Goal: Task Accomplishment & Management: Complete application form

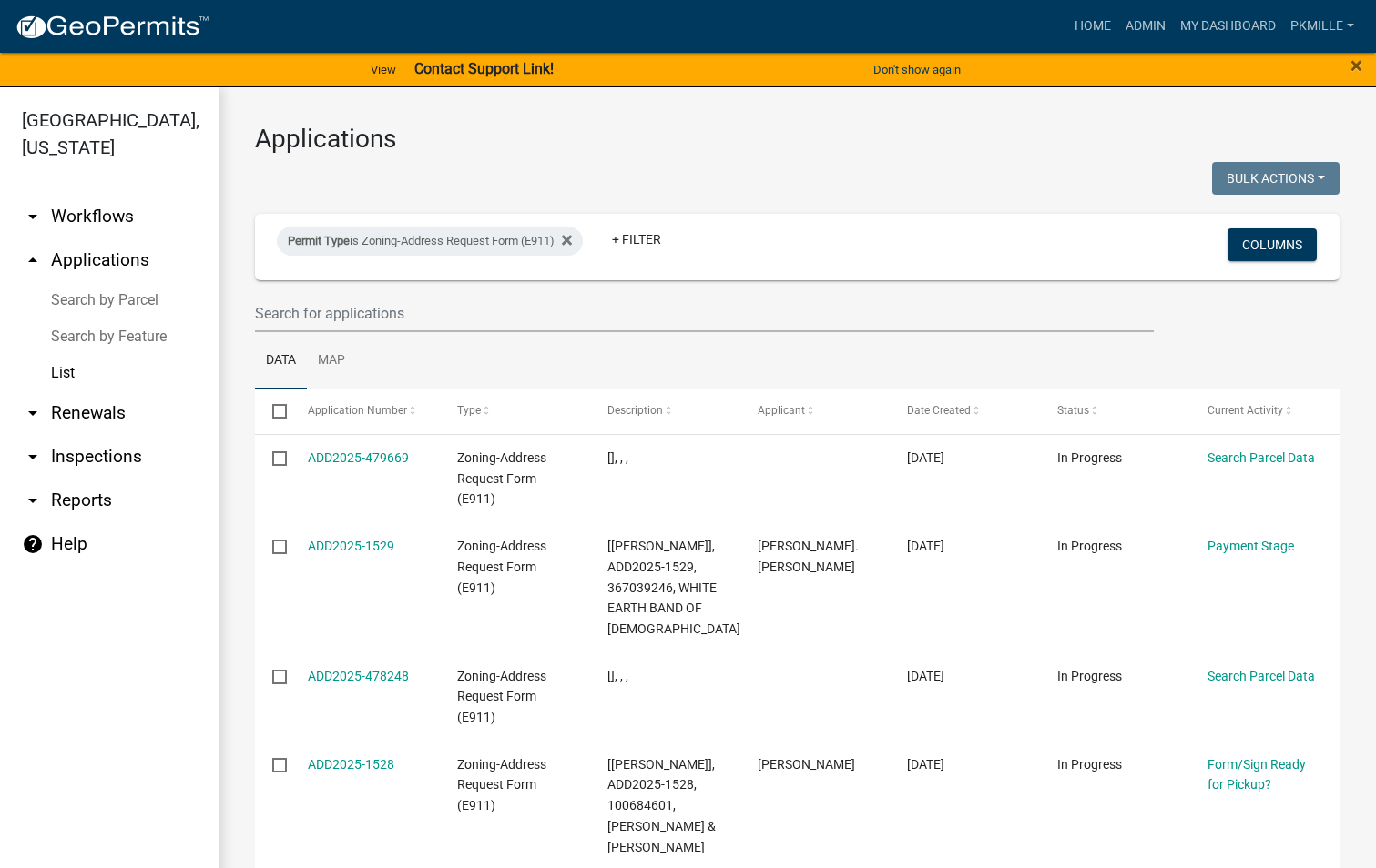
select select "2: 50"
click at [396, 293] on wm-filter-builder "Permit Type is Zoning-Address Request Form (E911) + Filter Columns" at bounding box center [797, 272] width 1084 height 118
click at [382, 320] on input "text" at bounding box center [704, 313] width 898 height 37
type input "1479"
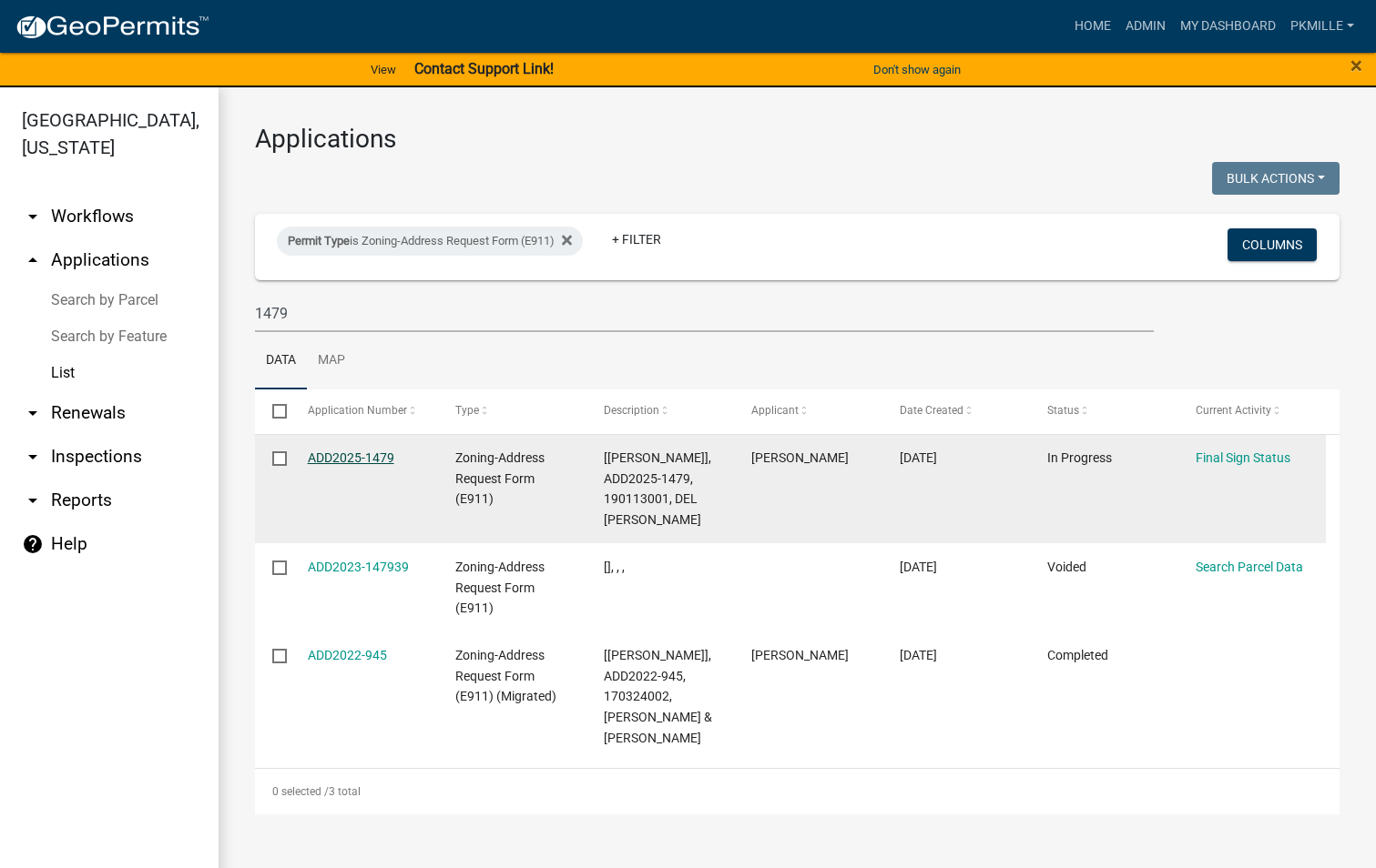
click at [346, 460] on link "ADD2025-1479" at bounding box center [351, 457] width 86 height 14
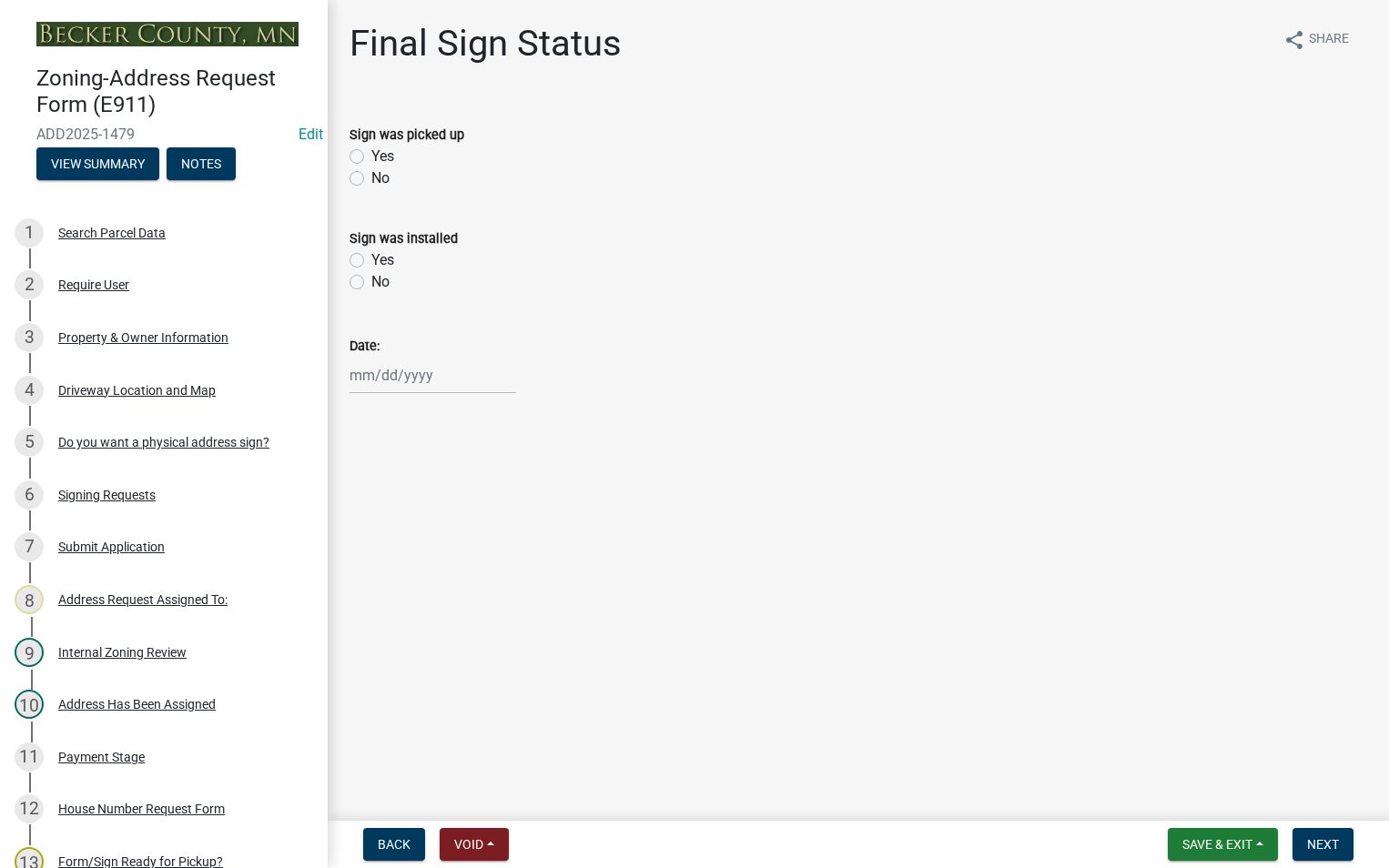
click at [371, 152] on label "Yes" at bounding box center [383, 156] width 23 height 22
click at [371, 152] on input "Yes" at bounding box center [377, 152] width 12 height 12
radio input "true"
click at [365, 380] on div at bounding box center [433, 375] width 167 height 37
select select "9"
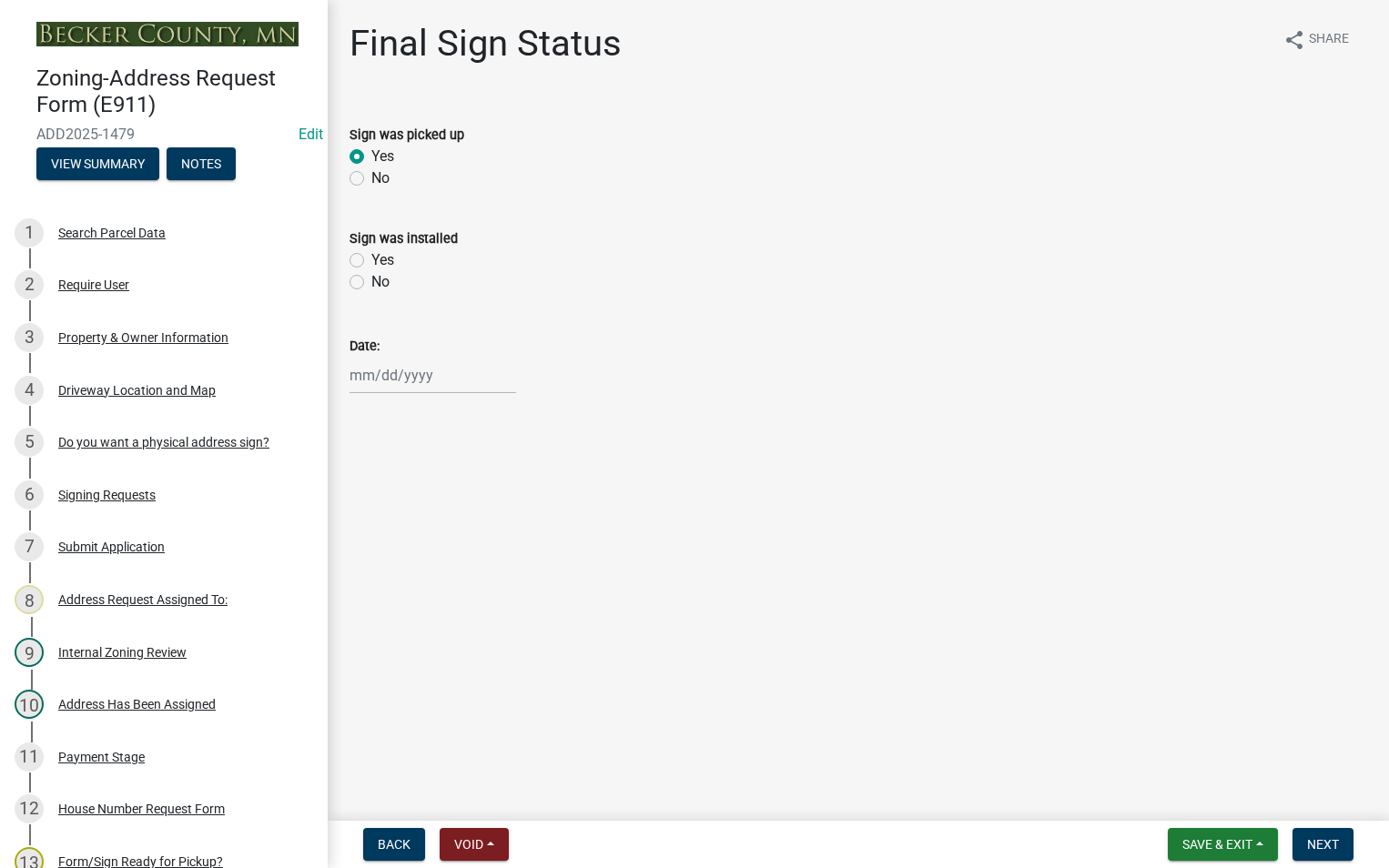
select select "2025"
click at [429, 526] on div "17" at bounding box center [426, 530] width 29 height 29
type input "[DATE]"
click at [1212, 850] on span "Save & Exit" at bounding box center [1217, 844] width 70 height 14
click at [1196, 756] on button "Save" at bounding box center [1205, 754] width 146 height 44
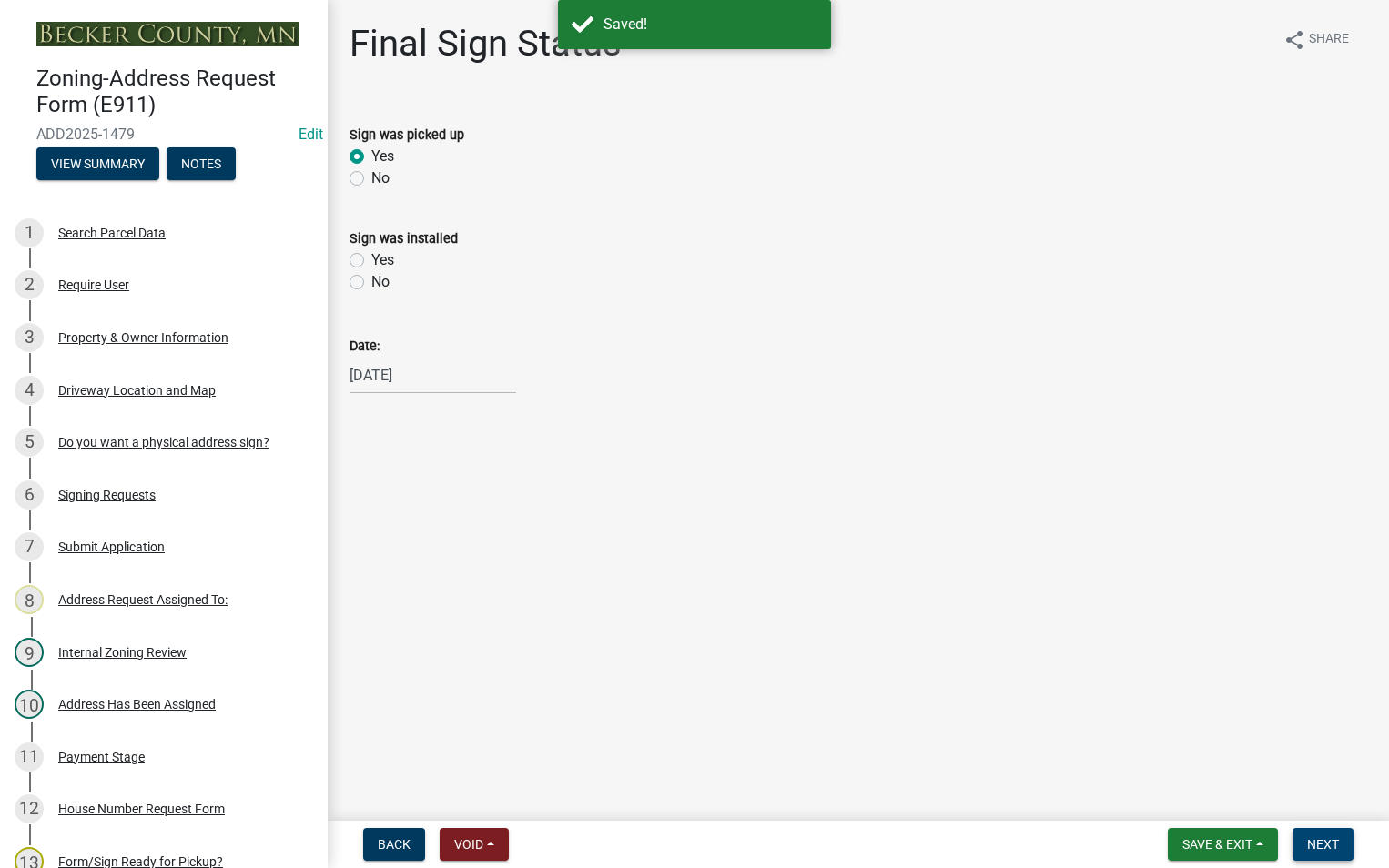
click at [1328, 841] on span "Next" at bounding box center [1322, 844] width 32 height 14
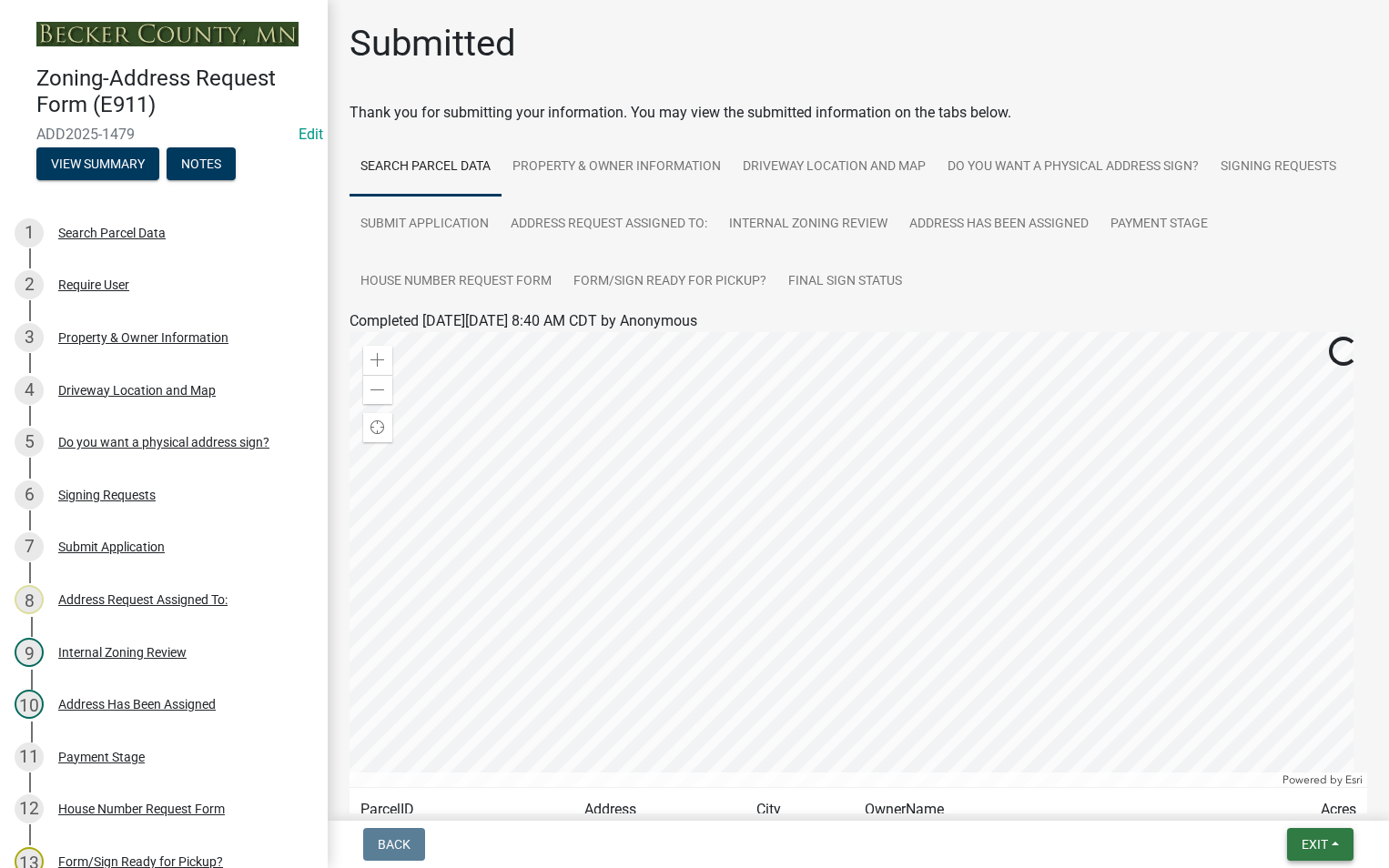
click at [1319, 844] on span "Exit" at bounding box center [1315, 844] width 27 height 14
click at [1285, 793] on button "Save & Exit" at bounding box center [1281, 797] width 146 height 44
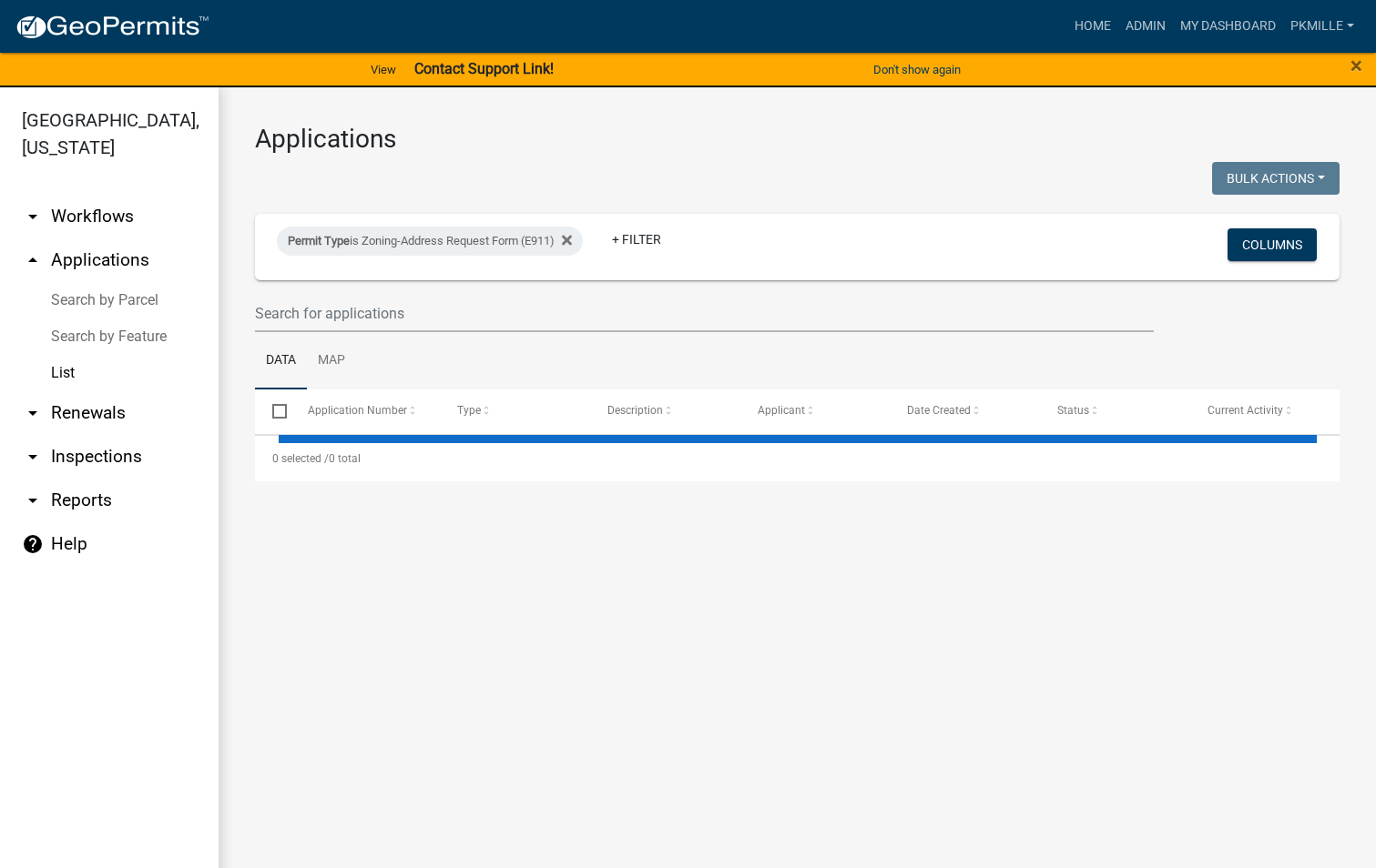
select select "2: 50"
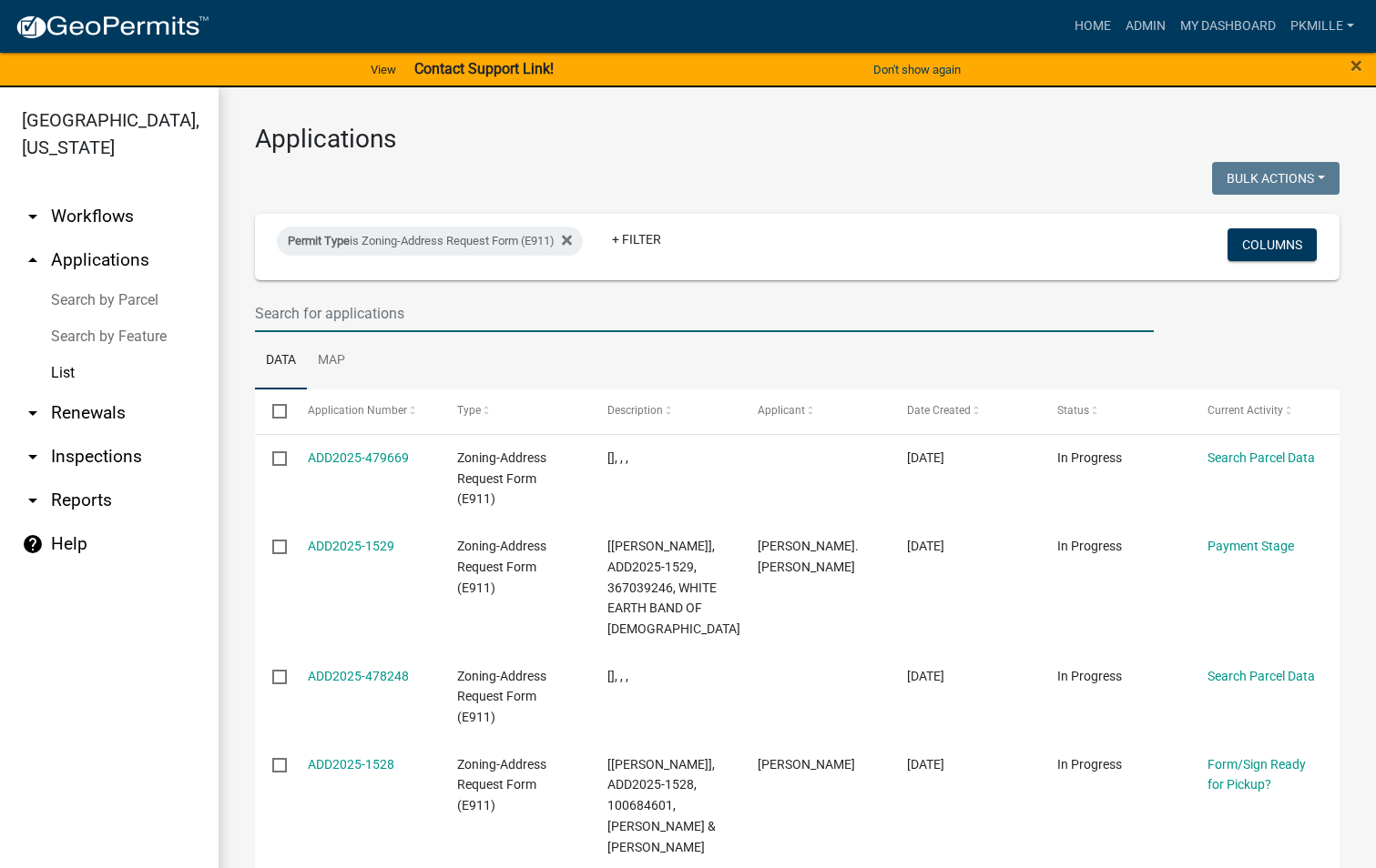
click at [257, 305] on input "text" at bounding box center [704, 313] width 898 height 37
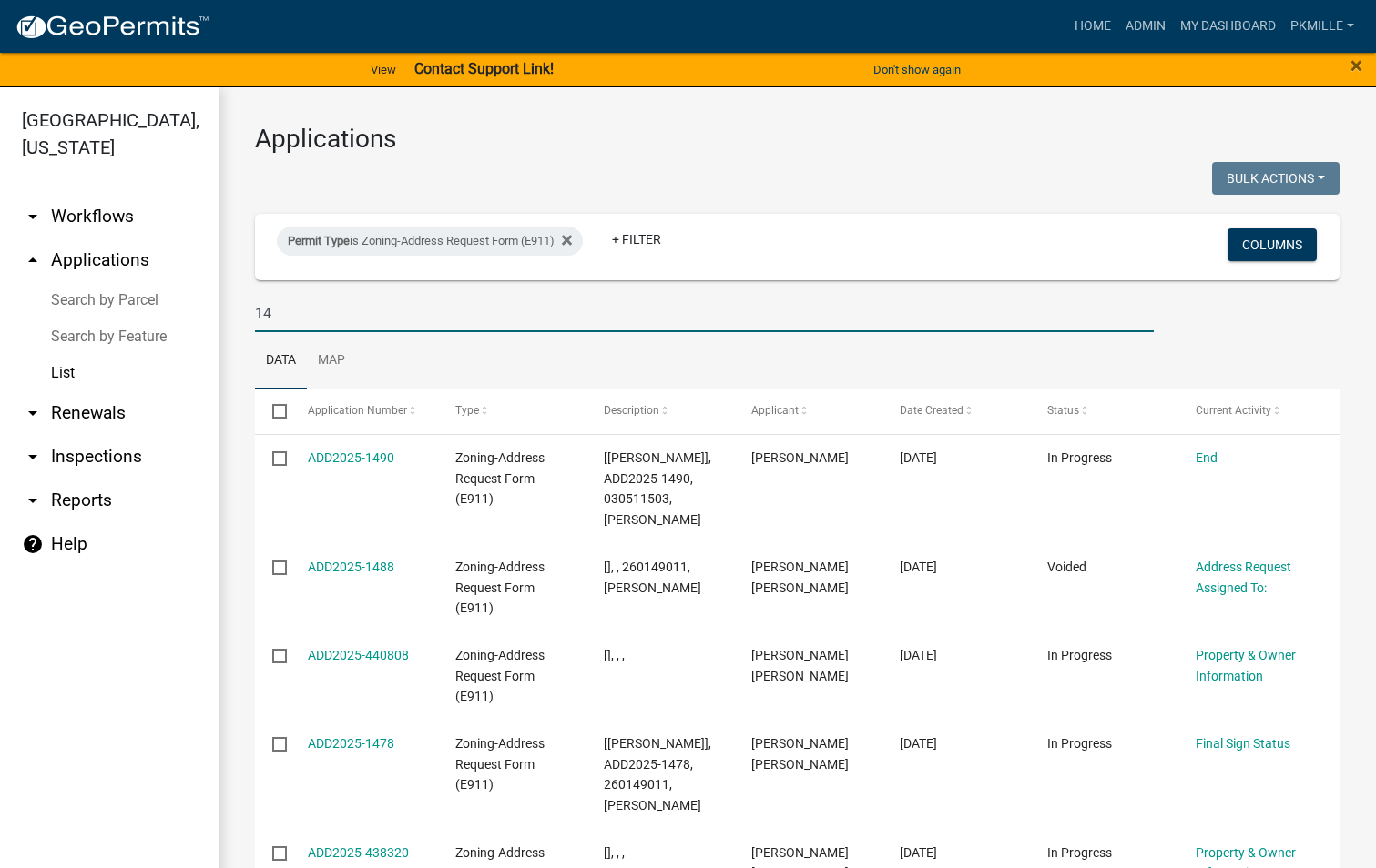
type input "1"
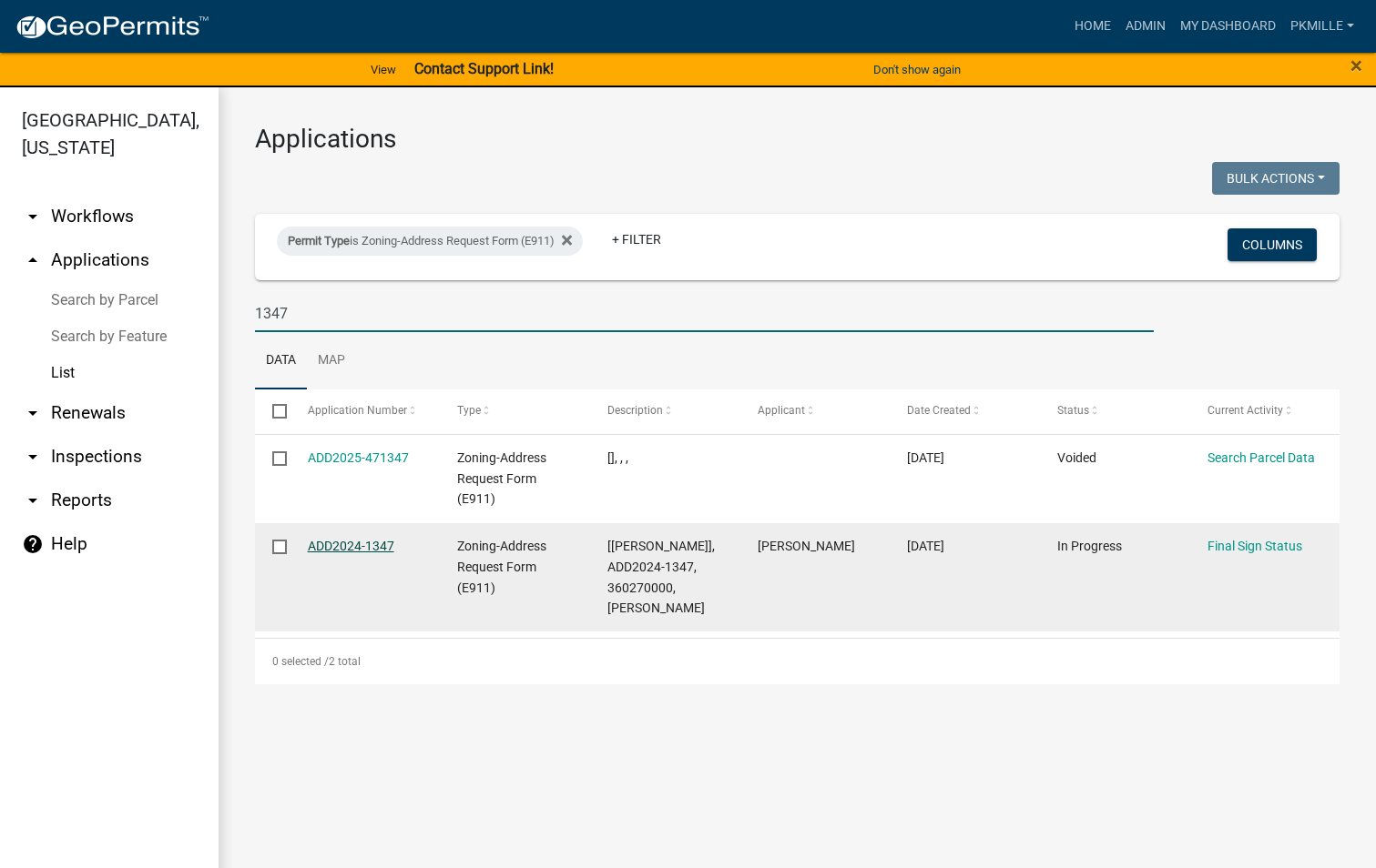
type input "1347"
click at [372, 550] on link "ADD2024-1347" at bounding box center [351, 546] width 86 height 14
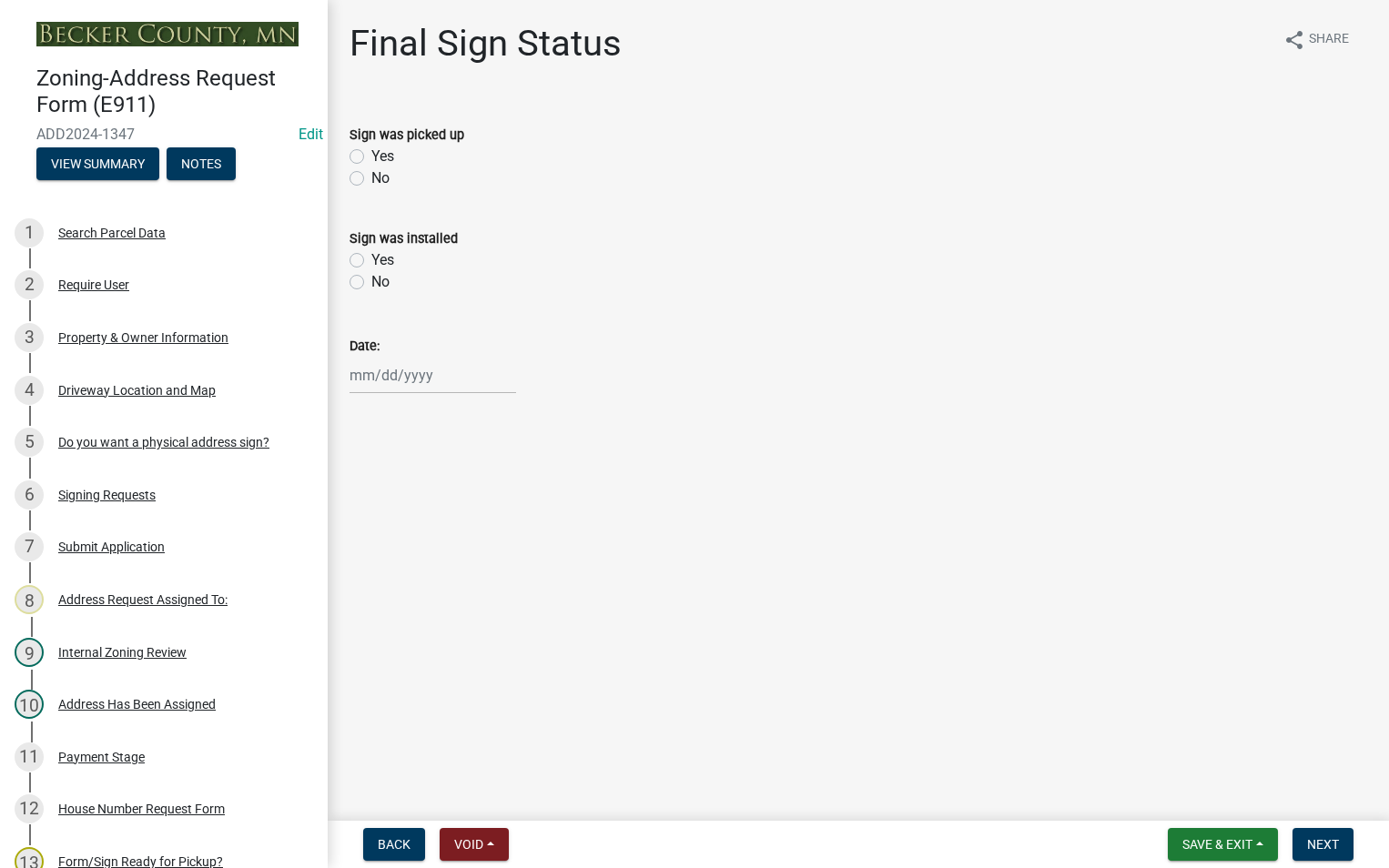
click at [358, 167] on div "Yes" at bounding box center [858, 156] width 1018 height 22
click at [371, 152] on label "Yes" at bounding box center [383, 156] width 23 height 22
click at [371, 152] on input "Yes" at bounding box center [377, 152] width 12 height 12
radio input "true"
select select "9"
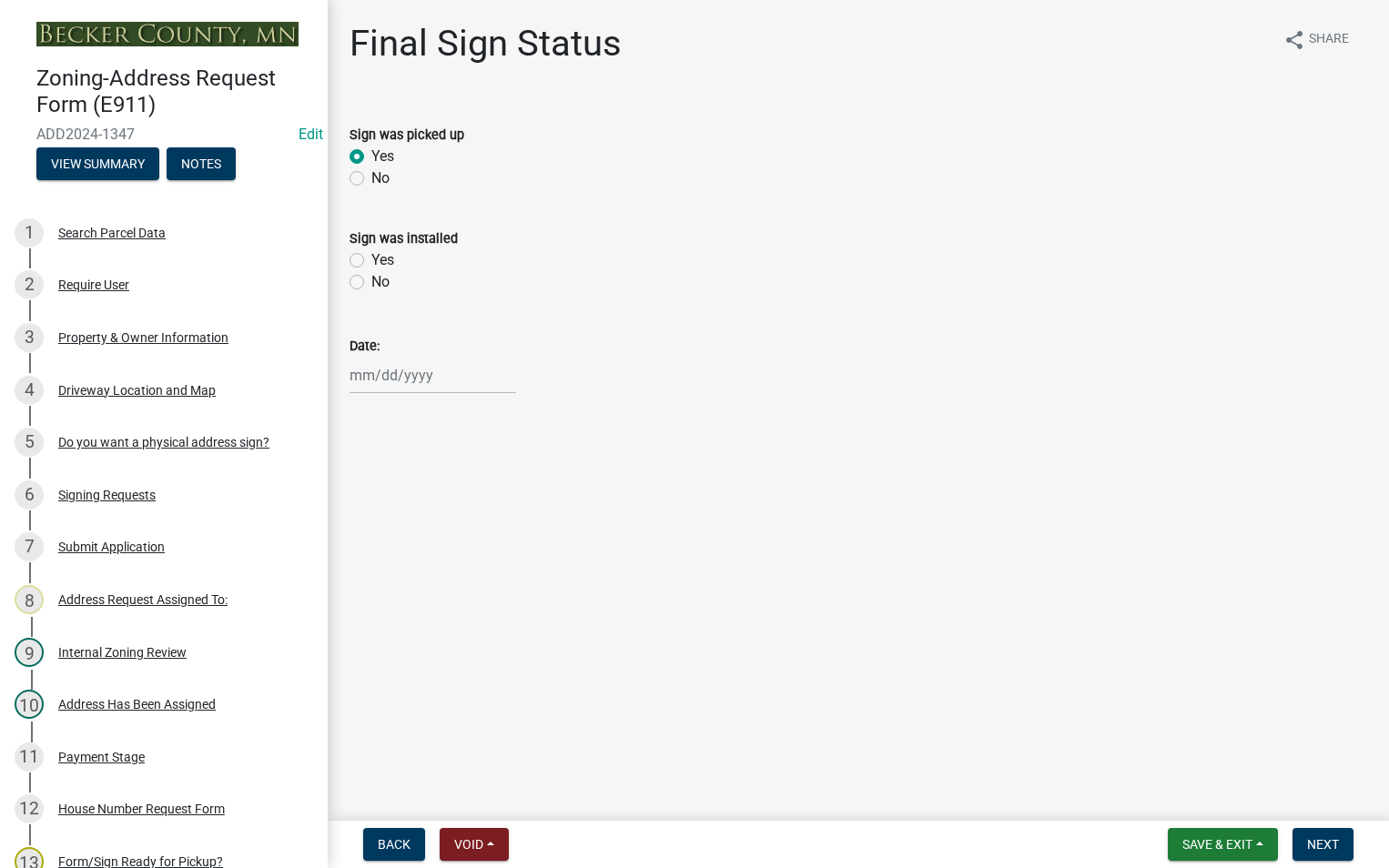
select select "2025"
click at [360, 377] on div "[PERSON_NAME] Feb Mar Apr [PERSON_NAME][DATE] Oct Nov [DATE] 1526 1527 1528 152…" at bounding box center [433, 375] width 167 height 37
click at [481, 504] on div "12" at bounding box center [484, 502] width 29 height 29
type input "[DATE]"
click at [1261, 845] on button "Save & Exit" at bounding box center [1222, 844] width 110 height 33
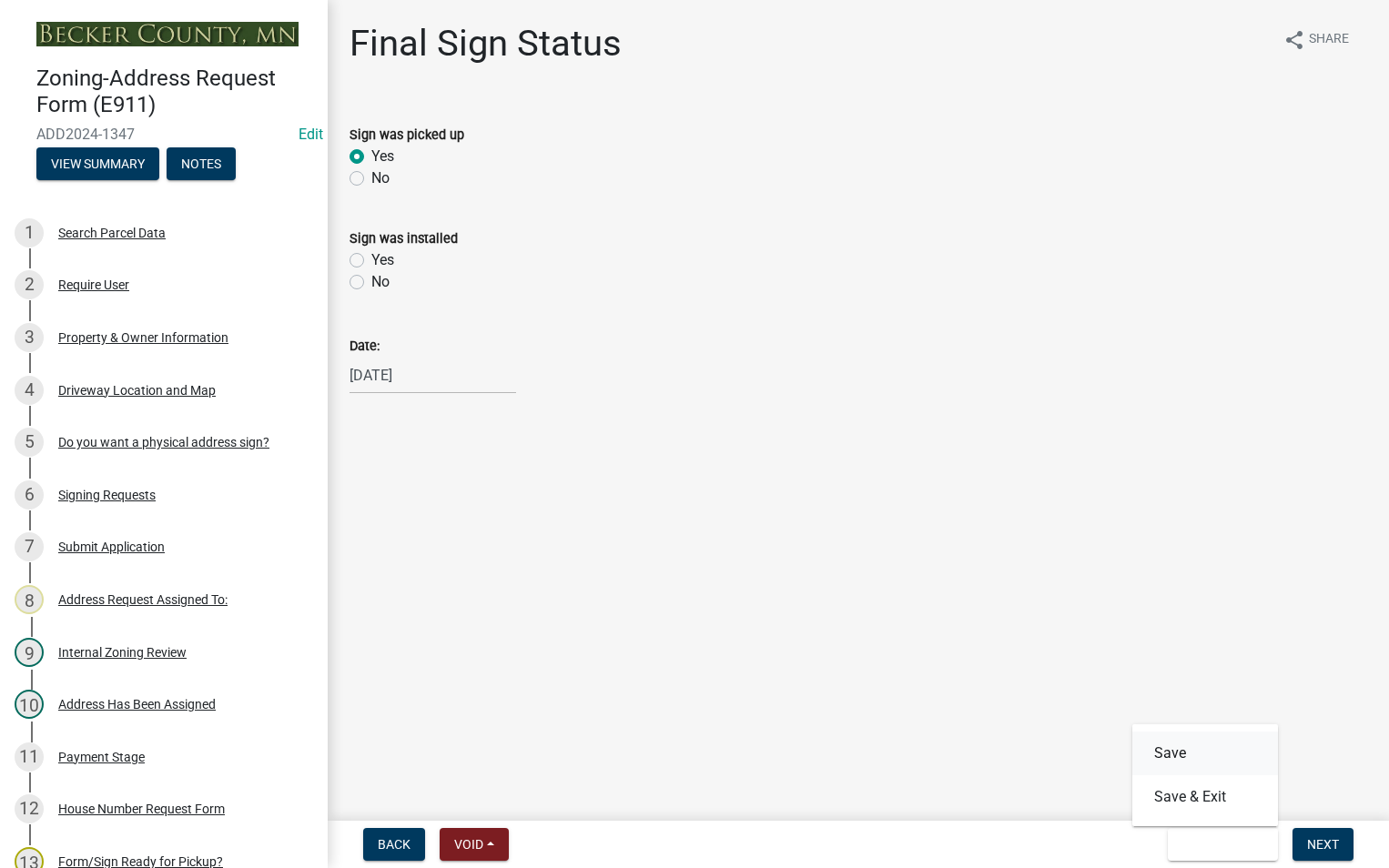
click at [1187, 756] on button "Save" at bounding box center [1205, 754] width 146 height 44
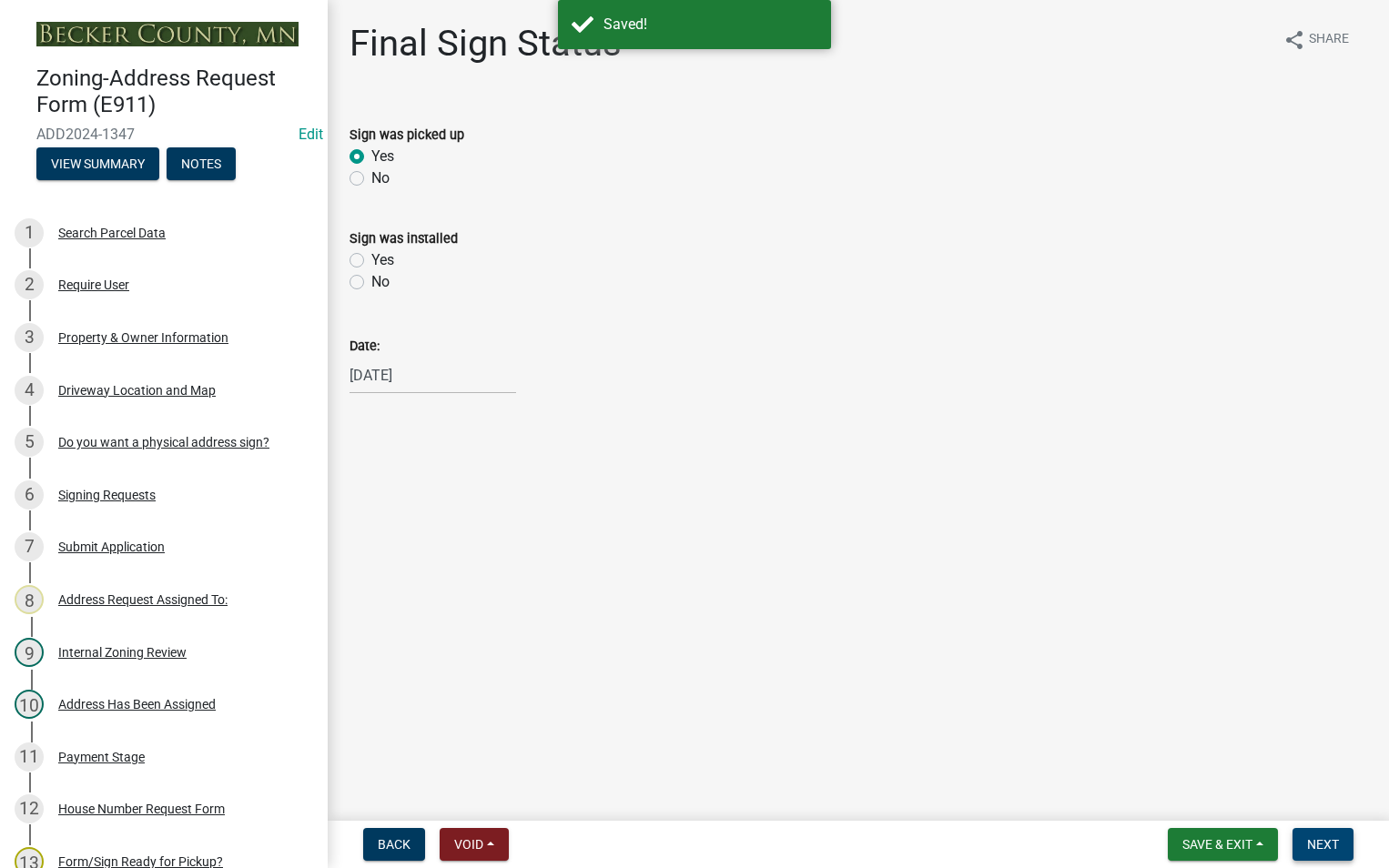
click at [1304, 859] on button "Next" at bounding box center [1323, 844] width 61 height 33
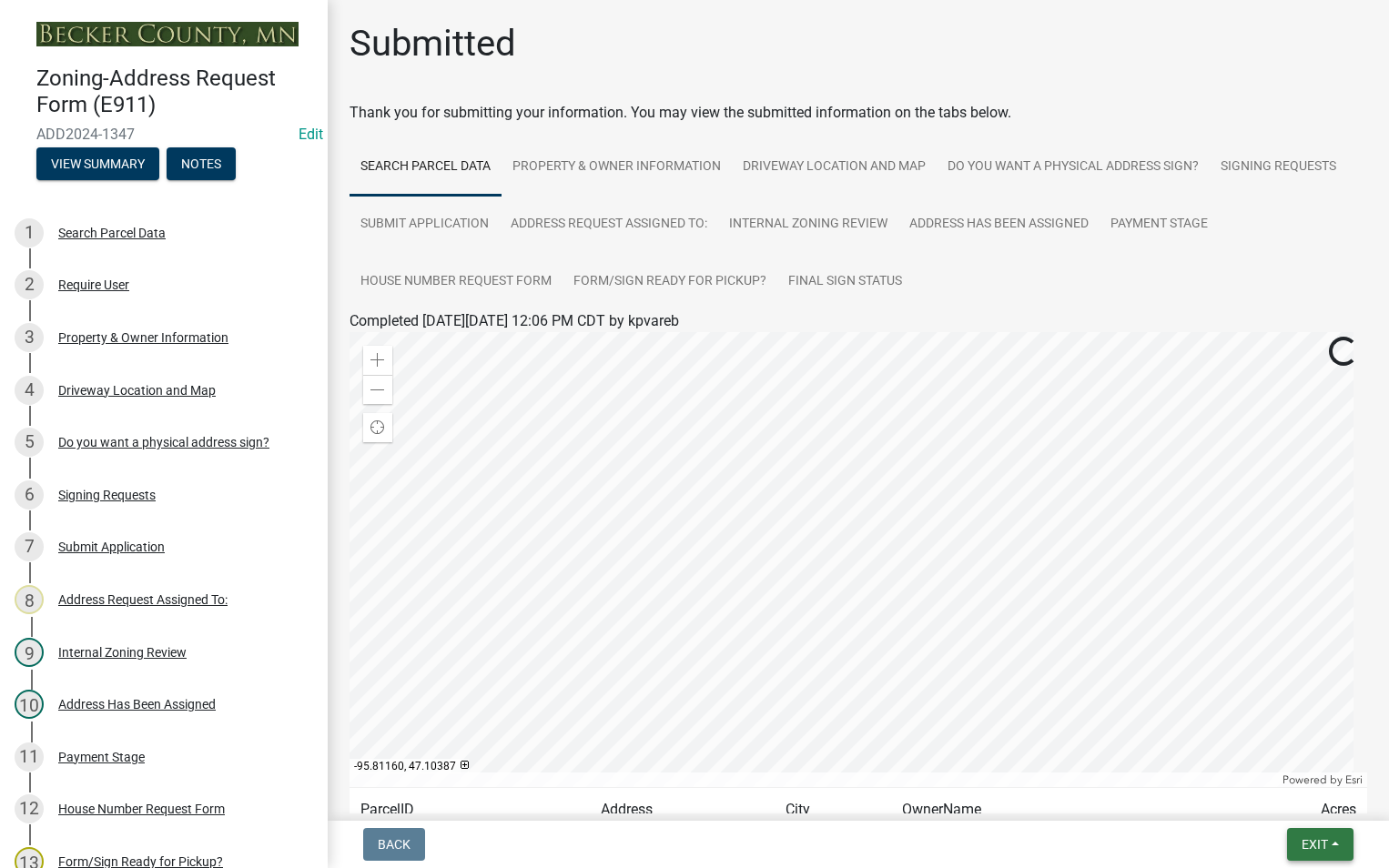
click at [1308, 842] on span "Exit" at bounding box center [1315, 844] width 27 height 14
click at [1290, 794] on button "Save & Exit" at bounding box center [1281, 797] width 146 height 44
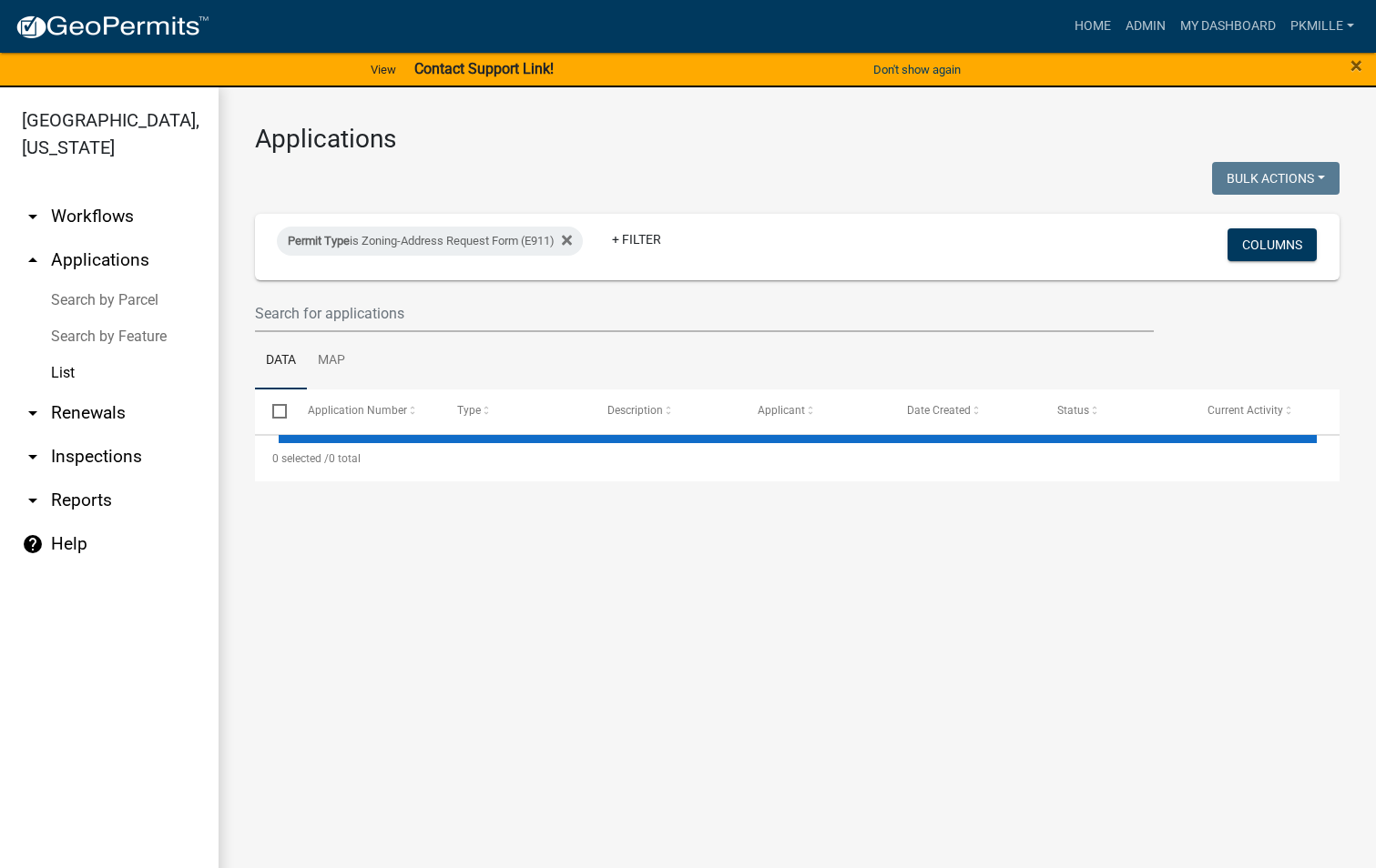
select select "2: 50"
